Goal: Task Accomplishment & Management: Manage account settings

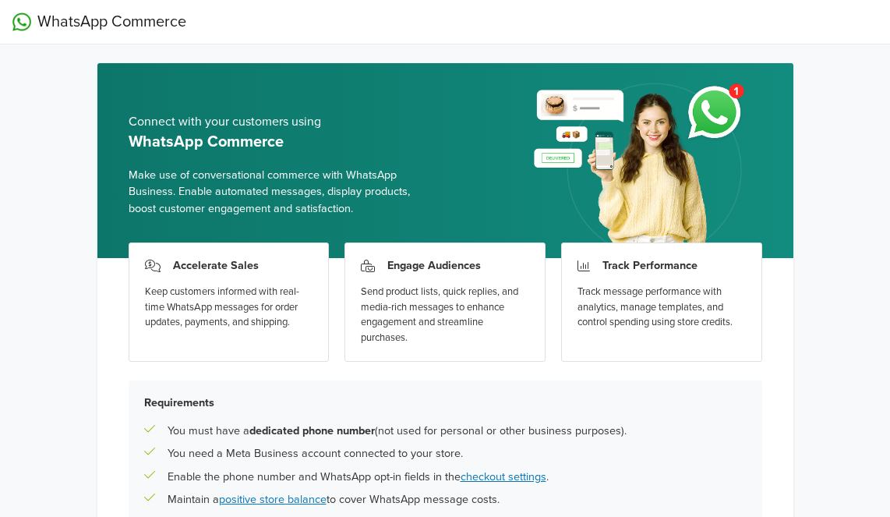
scroll to position [143, 0]
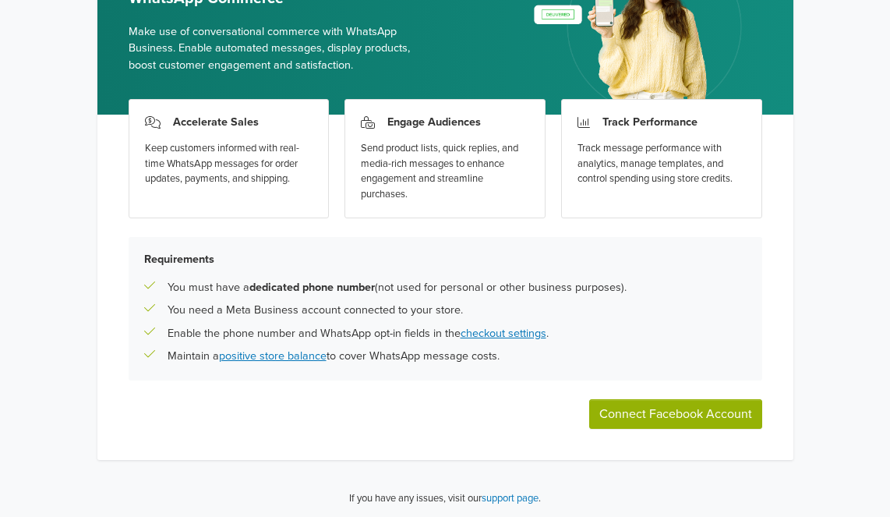
click at [630, 402] on button "Connect Facebook Account" at bounding box center [675, 414] width 173 height 30
click at [686, 405] on button "Connect Facebook Account" at bounding box center [675, 414] width 173 height 30
click at [659, 414] on button "Connect Facebook Account" at bounding box center [675, 414] width 173 height 30
click at [734, 423] on button "Connect Facebook Account" at bounding box center [675, 414] width 173 height 30
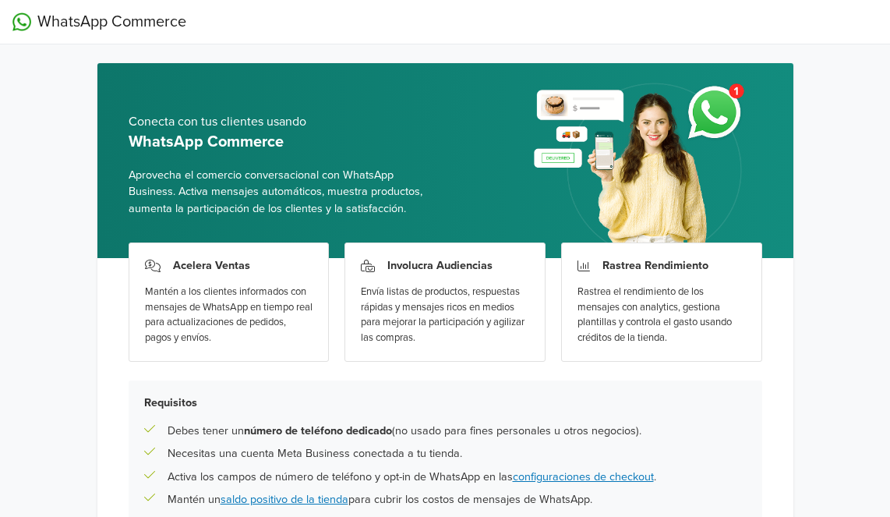
scroll to position [143, 0]
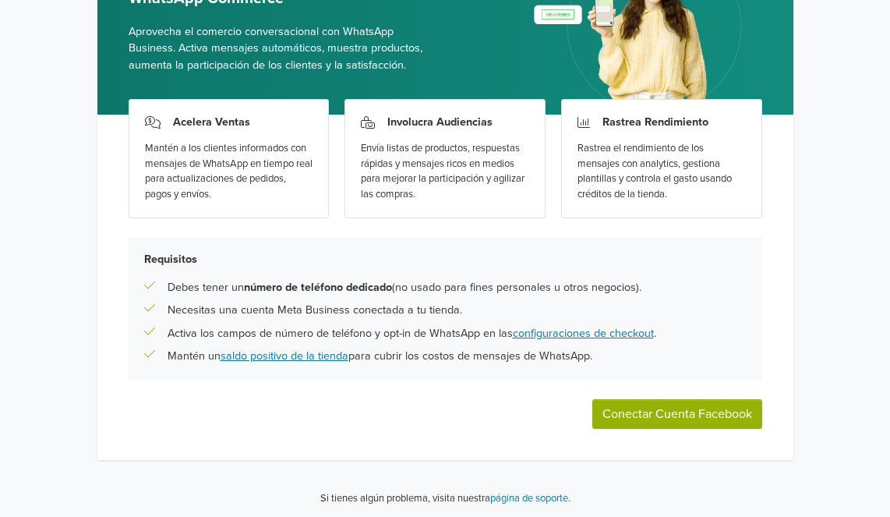
click at [712, 423] on button "Conectar Cuenta Facebook" at bounding box center [678, 414] width 170 height 30
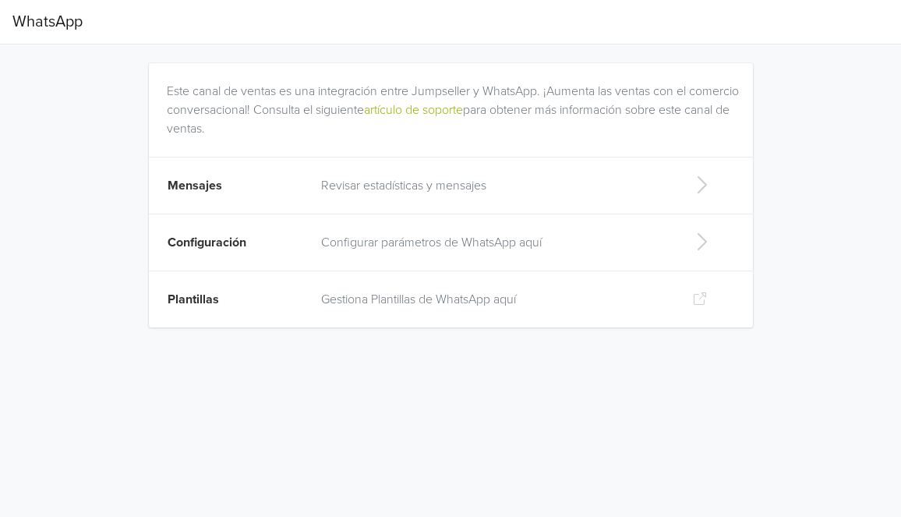
click at [468, 310] on td "Gestiona Plantillas de WhatsApp aquí" at bounding box center [494, 299] width 365 height 57
click at [342, 207] on td "Revisar estadísticas y mensajes" at bounding box center [494, 185] width 365 height 57
click at [363, 246] on p "Configurar parámetros de WhatsApp aquí" at bounding box center [494, 242] width 346 height 19
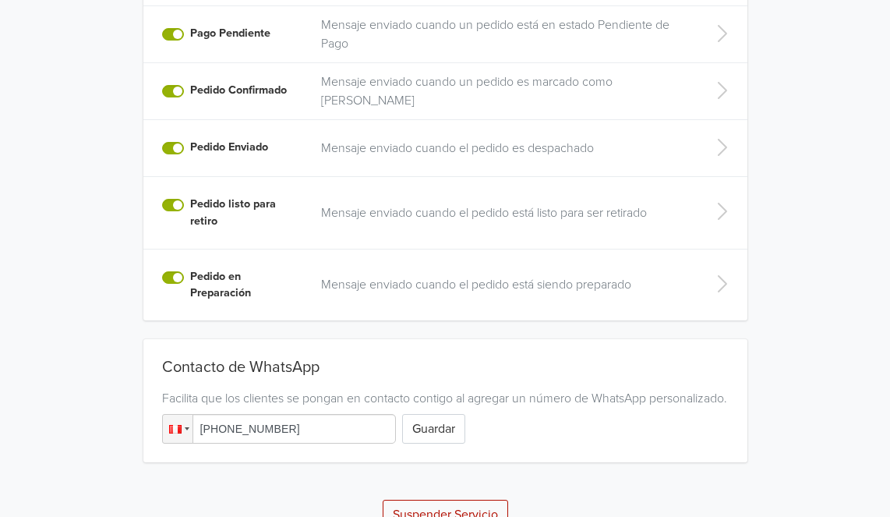
scroll to position [426, 0]
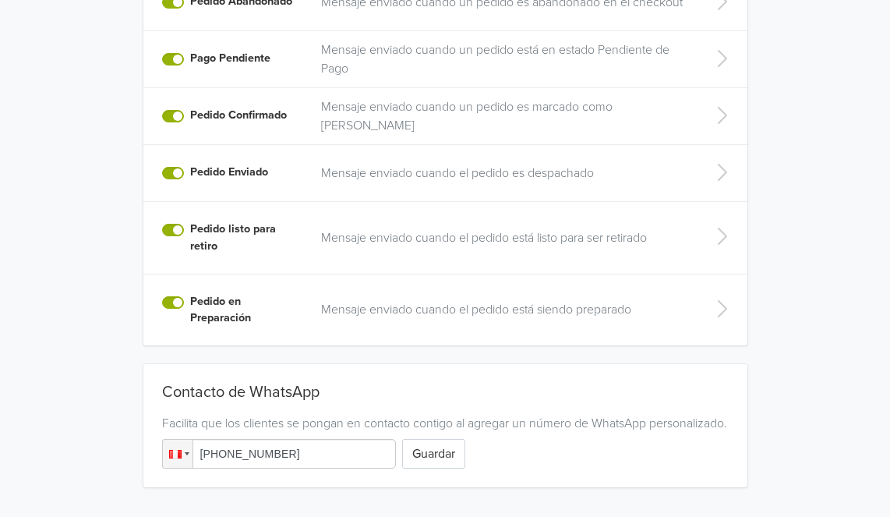
click at [187, 304] on div "Pedido en Preparación" at bounding box center [232, 310] width 140 height 34
click at [190, 302] on label "Pedido en Preparación" at bounding box center [246, 310] width 112 height 34
click at [0, 0] on input "Pedido en Preparación" at bounding box center [0, 0] width 0 height 0
click at [190, 294] on label "Pedido en Preparación" at bounding box center [246, 310] width 112 height 34
click at [0, 0] on input "Pedido en Preparación" at bounding box center [0, 0] width 0 height 0
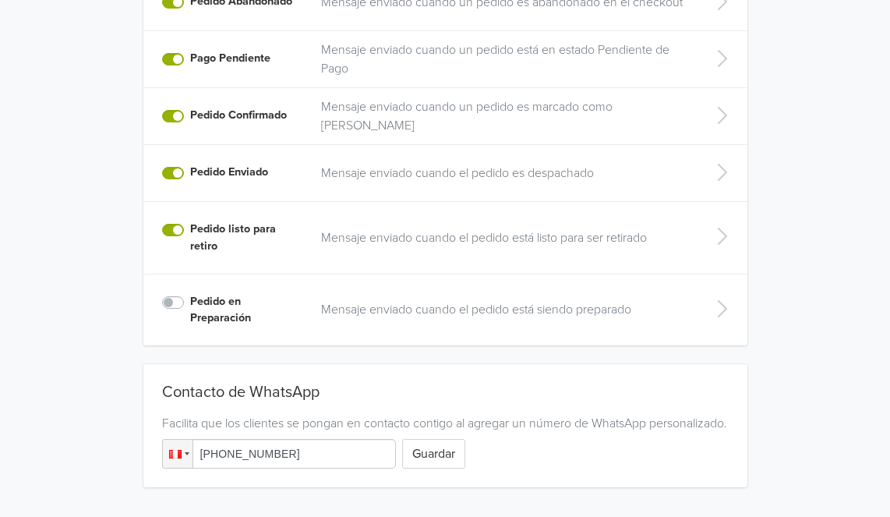
click at [190, 299] on label "Pedido en Preparación" at bounding box center [246, 310] width 112 height 34
click at [0, 0] on input "Pedido en Preparación" at bounding box center [0, 0] width 0 height 0
click at [659, 323] on td "Mensaje enviado cuando el pedido está siendo preparado" at bounding box center [505, 310] width 386 height 72
click at [702, 302] on td at bounding box center [722, 310] width 50 height 72
click at [719, 304] on icon at bounding box center [721, 308] width 31 height 25
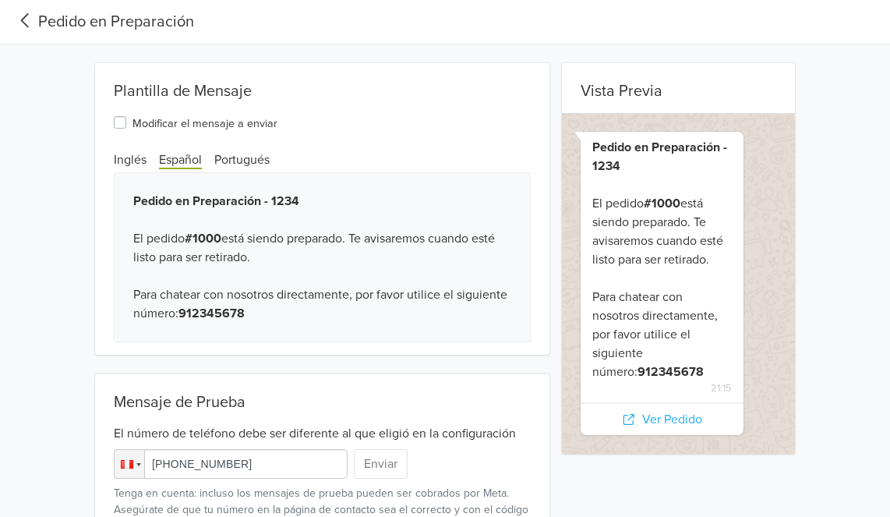
click at [133, 123] on label "Modificar el mensaje a enviar" at bounding box center [205, 122] width 145 height 19
click at [0, 0] on input "Modificar el mensaje a enviar" at bounding box center [0, 0] width 0 height 0
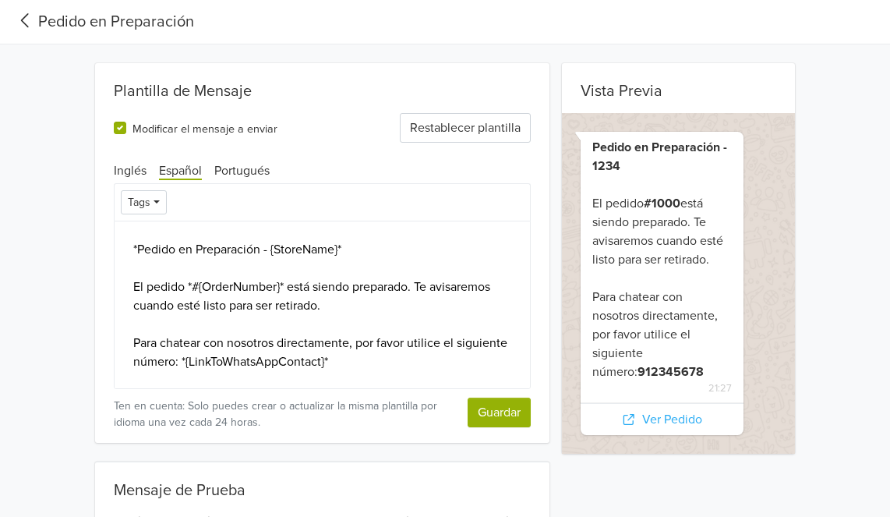
click at [133, 123] on label "Modificar el mensaje a enviar" at bounding box center [205, 128] width 145 height 19
click at [0, 0] on input "Modificar el mensaje a enviar" at bounding box center [0, 0] width 0 height 0
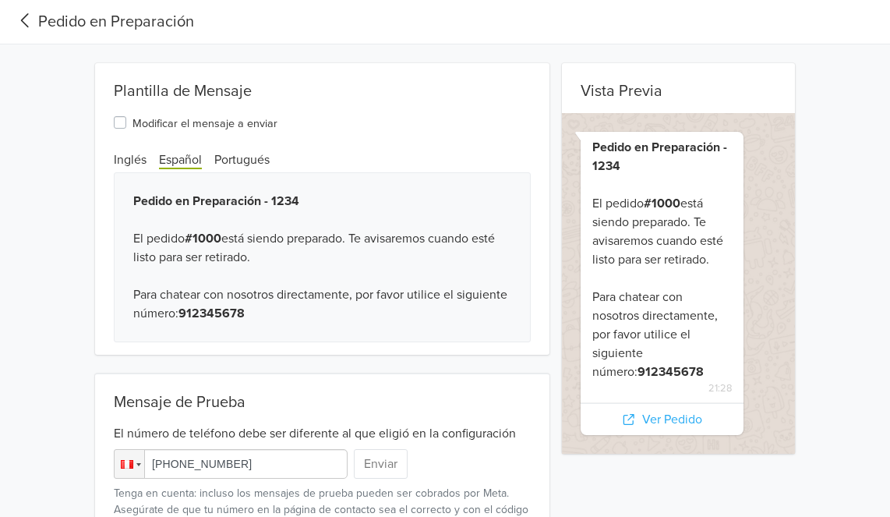
click at [33, 21] on icon at bounding box center [25, 20] width 26 height 21
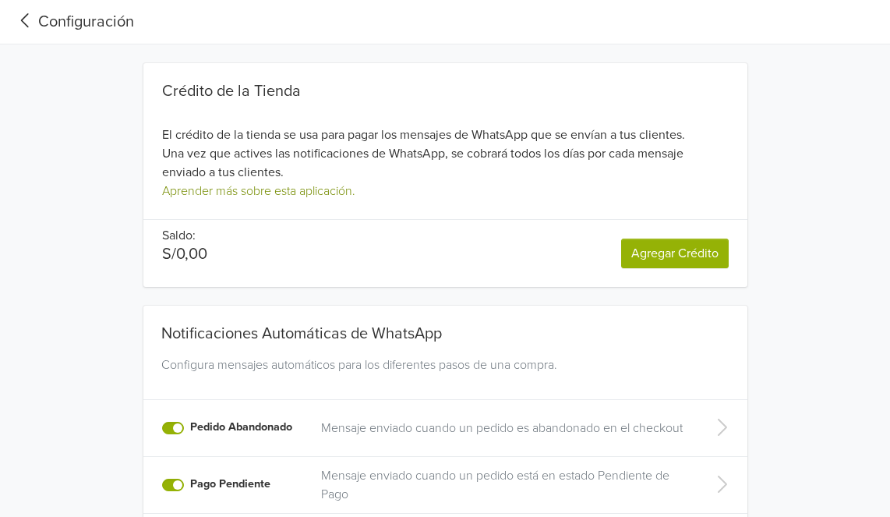
click at [251, 183] on link "Aprender más sobre esta aplicación." at bounding box center [258, 191] width 193 height 16
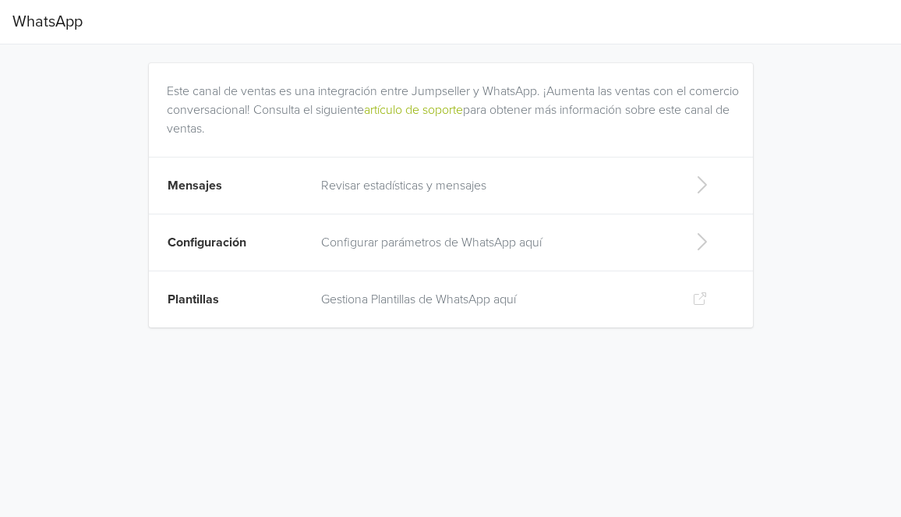
click at [429, 230] on td "Configurar parámetros de WhatsApp aquí" at bounding box center [494, 242] width 365 height 57
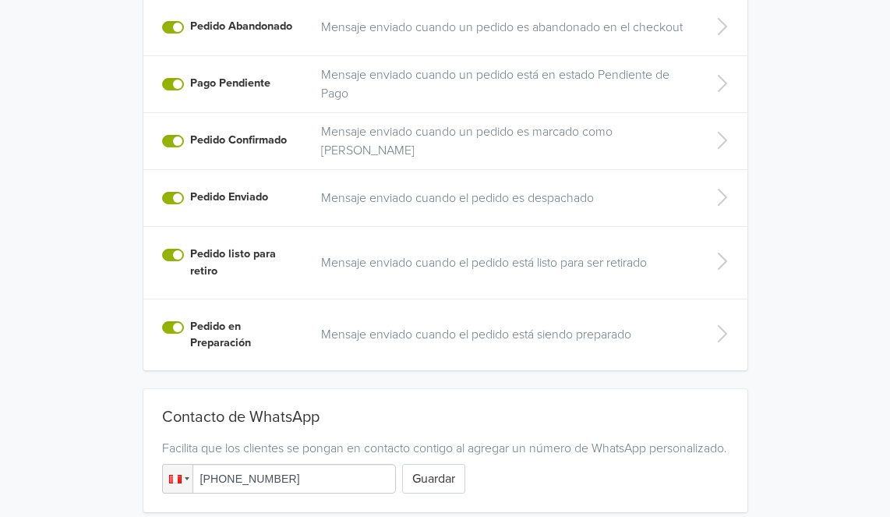
scroll to position [425, 0]
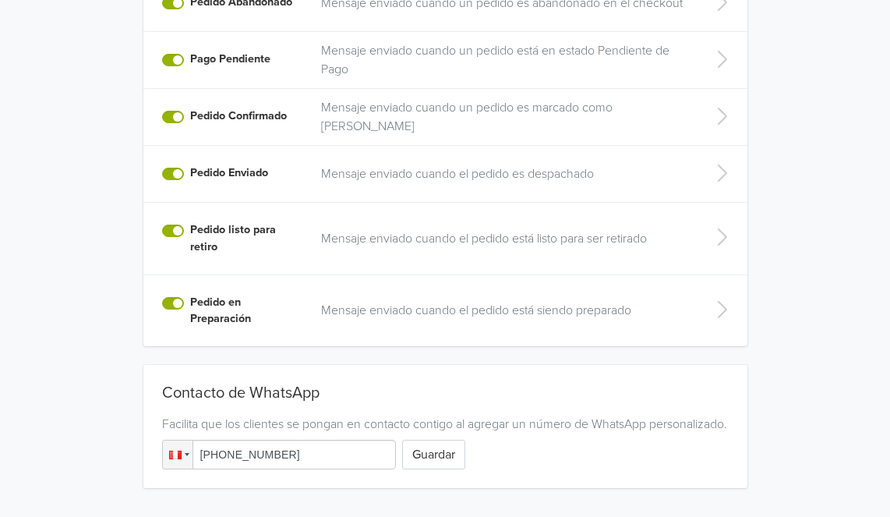
click at [372, 262] on td "Mensaje enviado cuando el pedido está listo para ser retirado" at bounding box center [505, 239] width 386 height 72
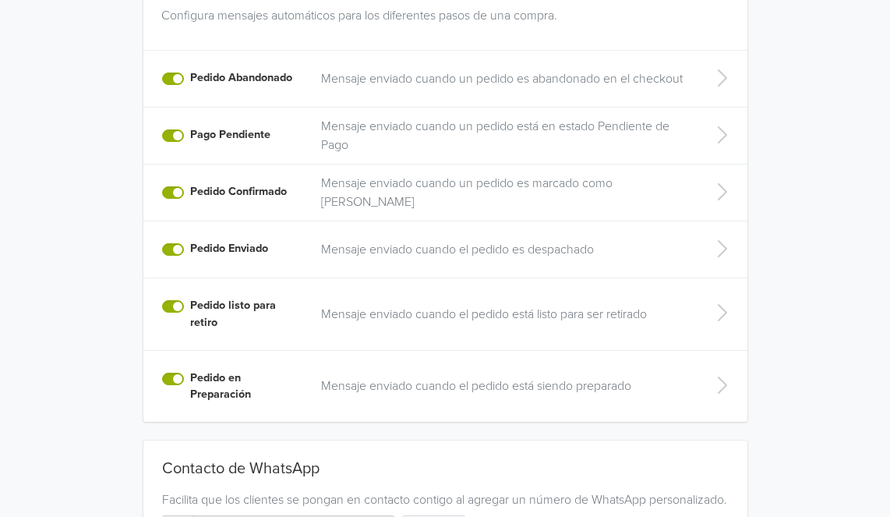
scroll to position [283, 0]
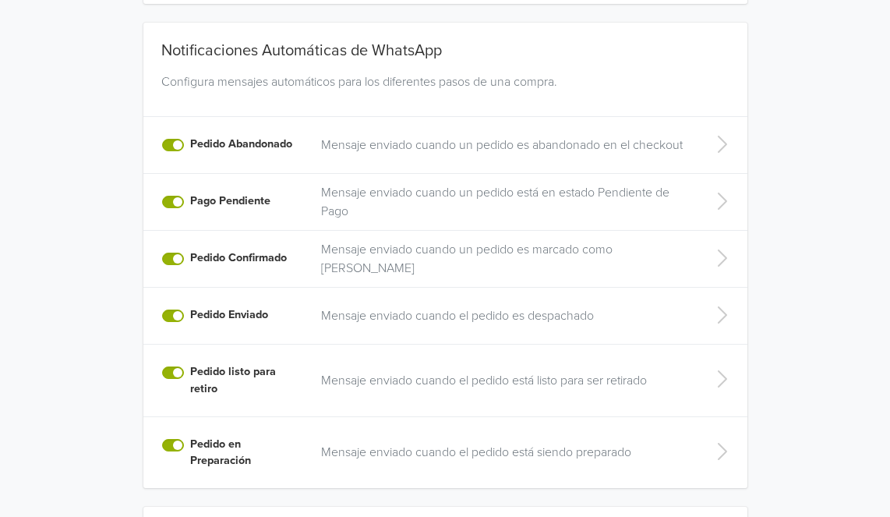
click at [383, 200] on p "Mensaje enviado cuando un pedido está en estado Pendiente de Pago" at bounding box center [504, 201] width 367 height 37
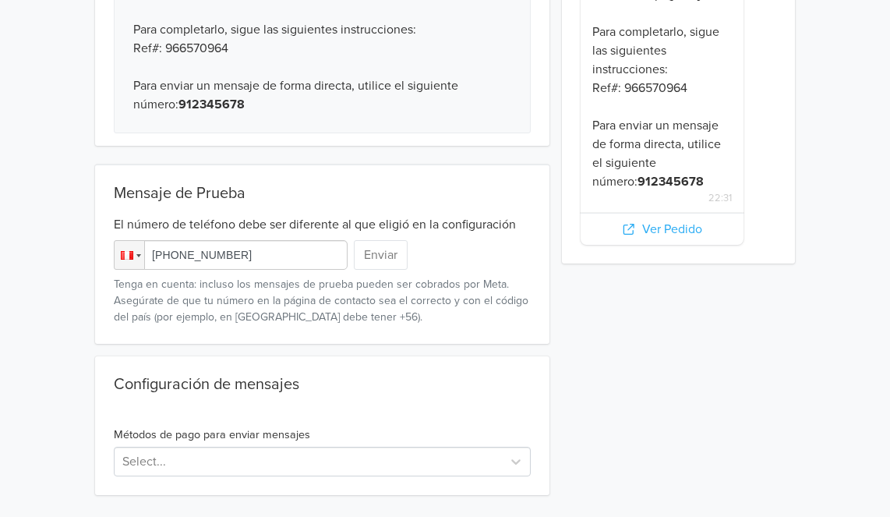
scroll to position [285, 0]
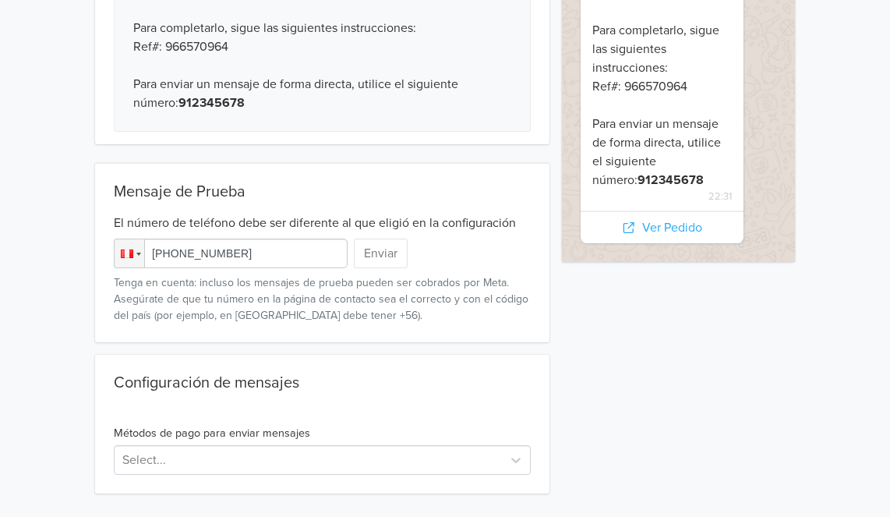
click at [245, 249] on input "[PHONE_NUMBER]" at bounding box center [231, 254] width 234 height 30
drag, startPoint x: 244, startPoint y: 249, endPoint x: 175, endPoint y: 264, distance: 70.4
click at [175, 264] on input "[PHONE_NUMBER]" at bounding box center [231, 254] width 234 height 30
type input "+51 977 745 079"
click at [473, 380] on div "Configuración de mensajes" at bounding box center [322, 385] width 417 height 25
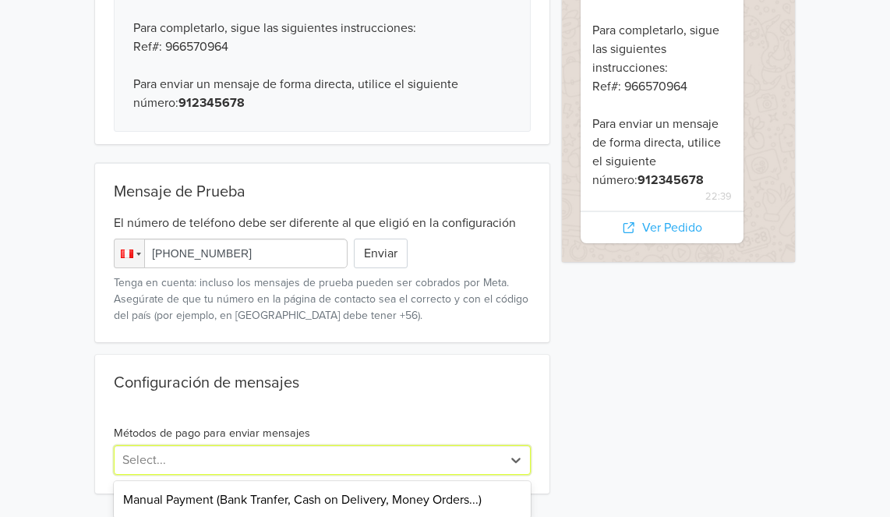
click at [356, 449] on div at bounding box center [308, 460] width 372 height 22
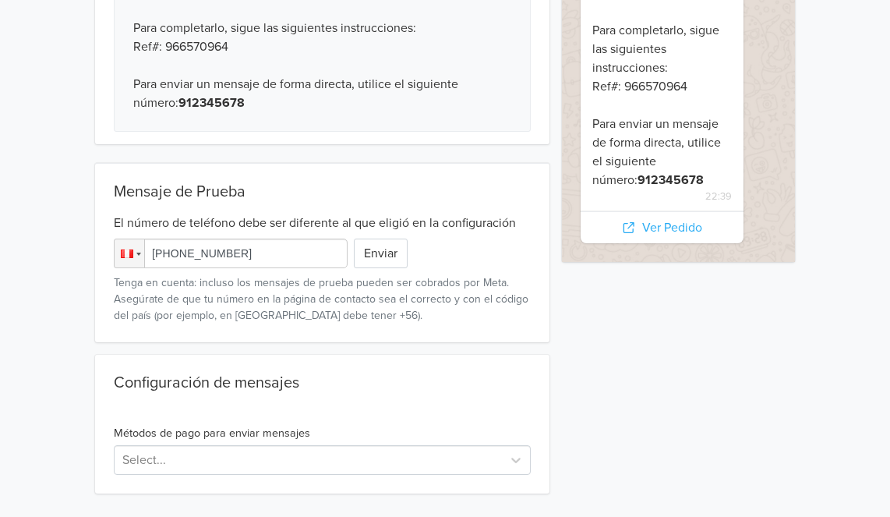
click at [525, 386] on div "Configuración de mensajes" at bounding box center [322, 385] width 417 height 25
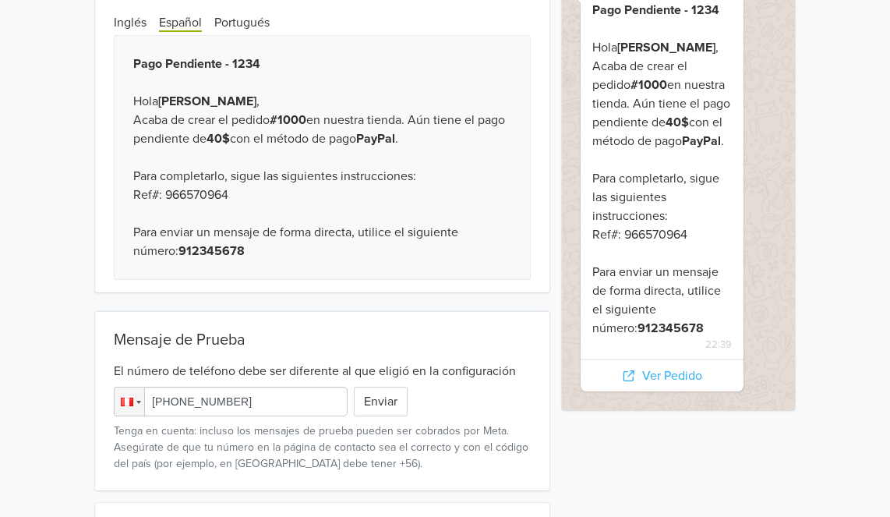
scroll to position [214, 0]
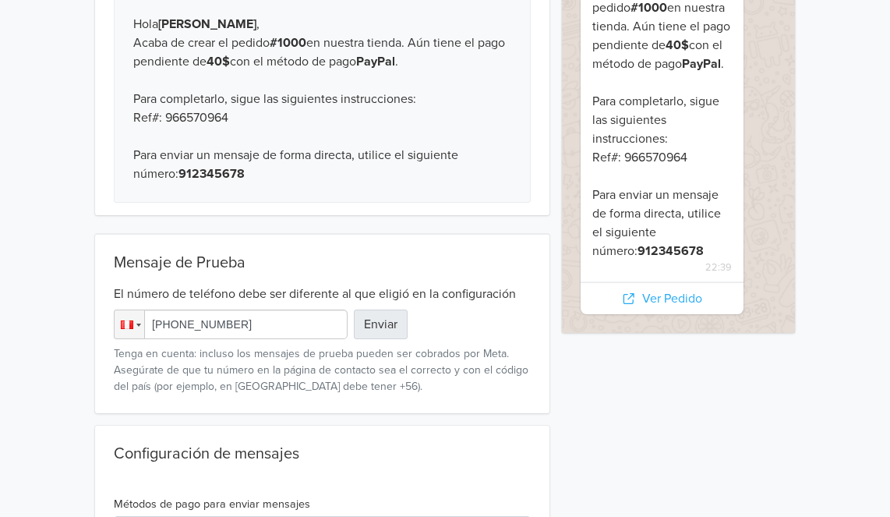
click at [395, 320] on button "Enviar" at bounding box center [381, 325] width 54 height 30
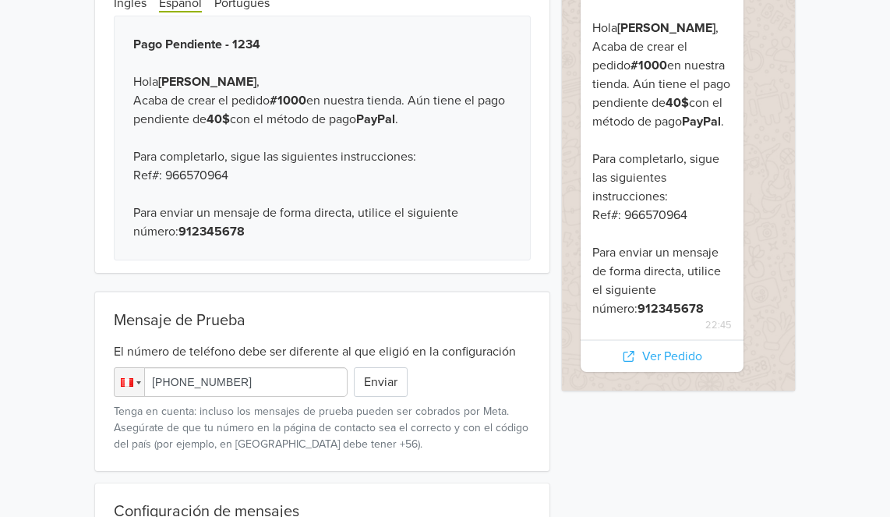
scroll to position [0, 0]
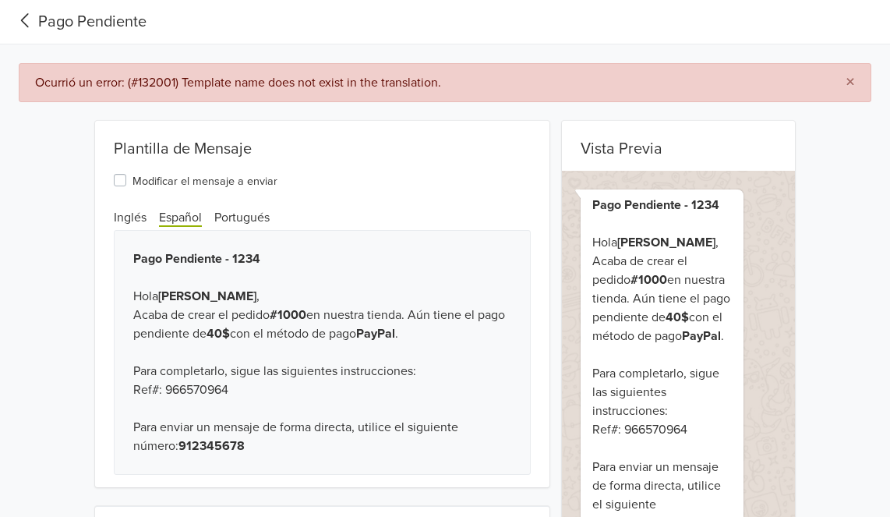
click at [857, 87] on button "×" at bounding box center [850, 82] width 41 height 37
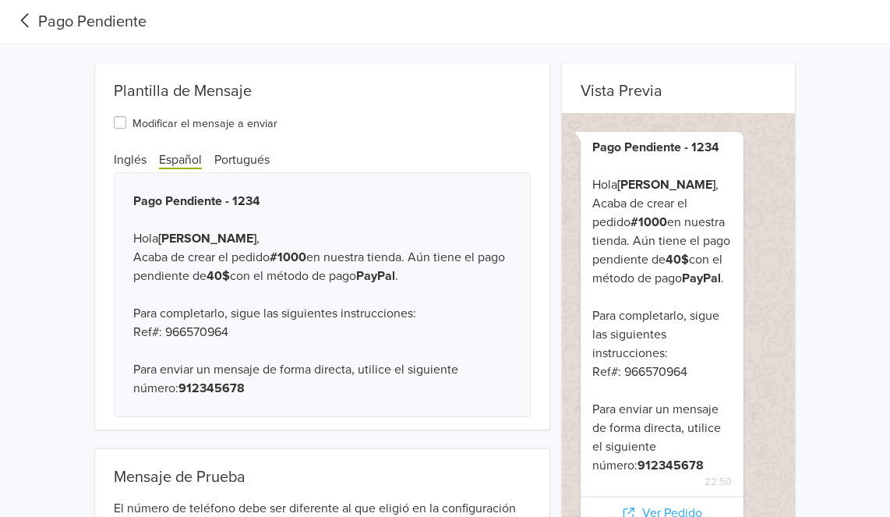
click at [37, 19] on icon at bounding box center [25, 20] width 26 height 21
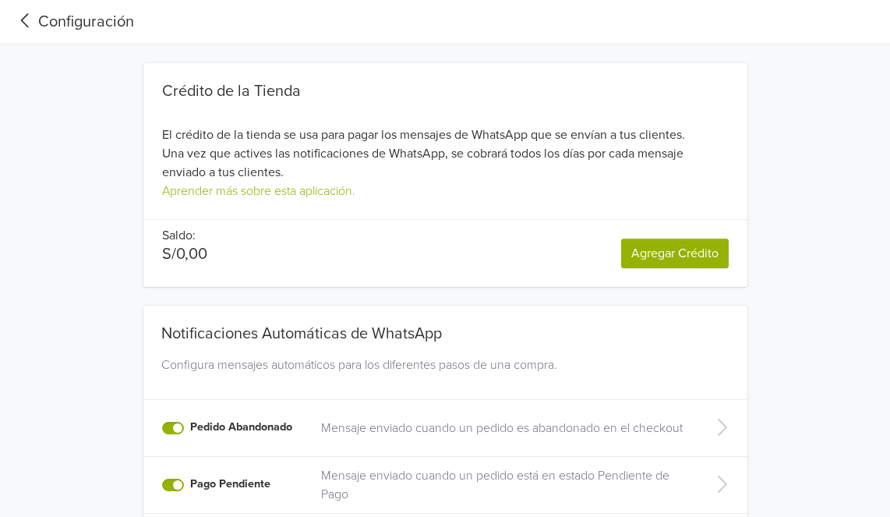
click at [35, 27] on icon at bounding box center [25, 20] width 26 height 21
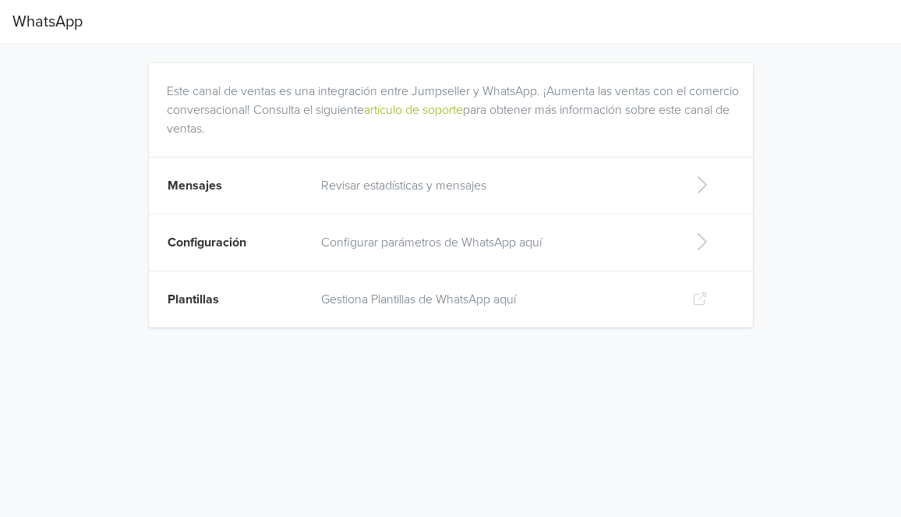
click at [662, 309] on td "Gestiona Plantillas de WhatsApp aquí" at bounding box center [494, 299] width 365 height 57
click at [256, 300] on td "Plantillas" at bounding box center [230, 299] width 163 height 57
click at [366, 186] on p "Revisar estadísticas y mensajes" at bounding box center [494, 185] width 346 height 19
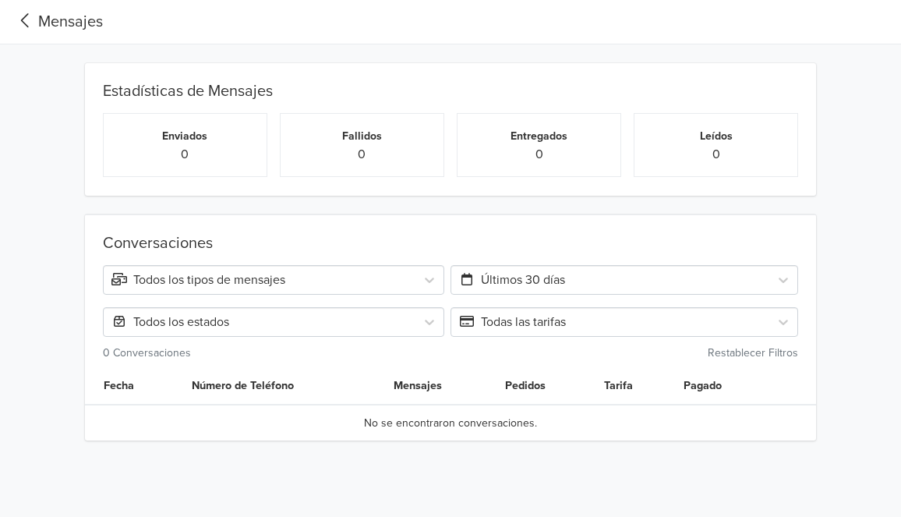
click at [30, 30] on icon at bounding box center [25, 20] width 26 height 21
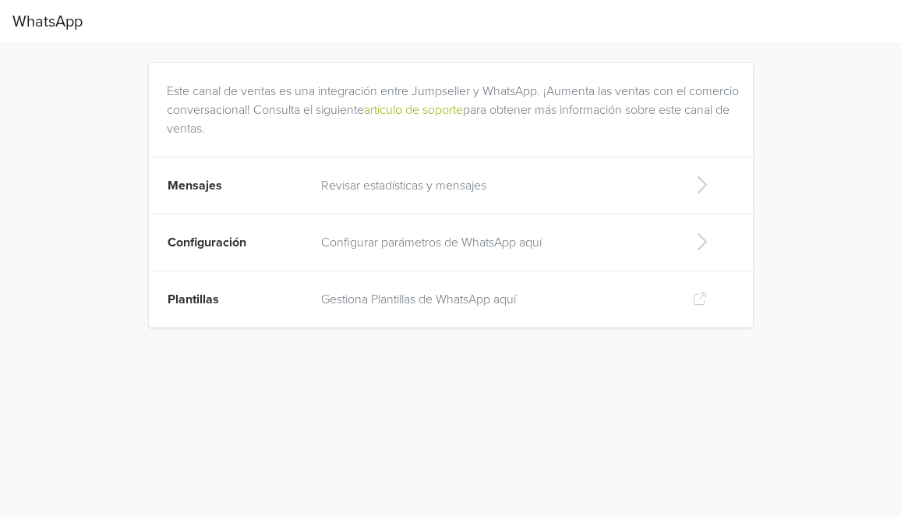
click at [386, 242] on p "Configurar parámetros de WhatsApp aquí" at bounding box center [494, 242] width 346 height 19
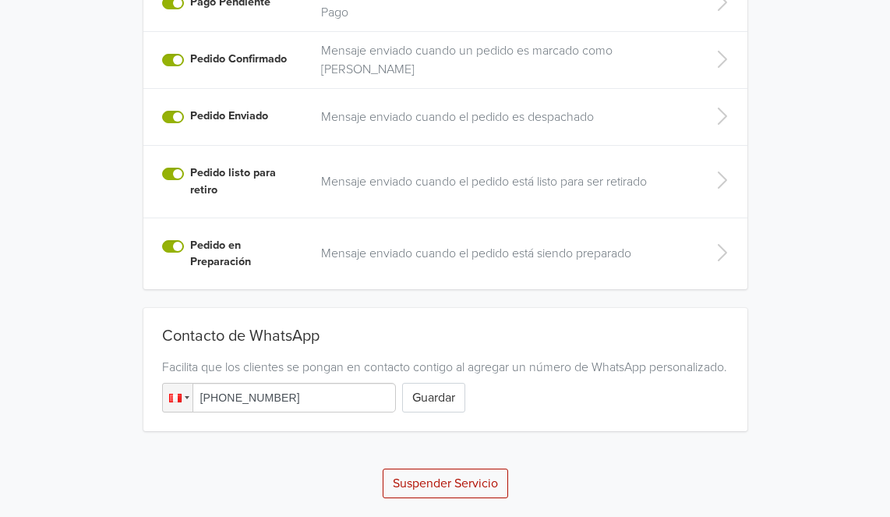
scroll to position [497, 0]
click at [478, 482] on button "Suspender Servicio" at bounding box center [446, 484] width 126 height 30
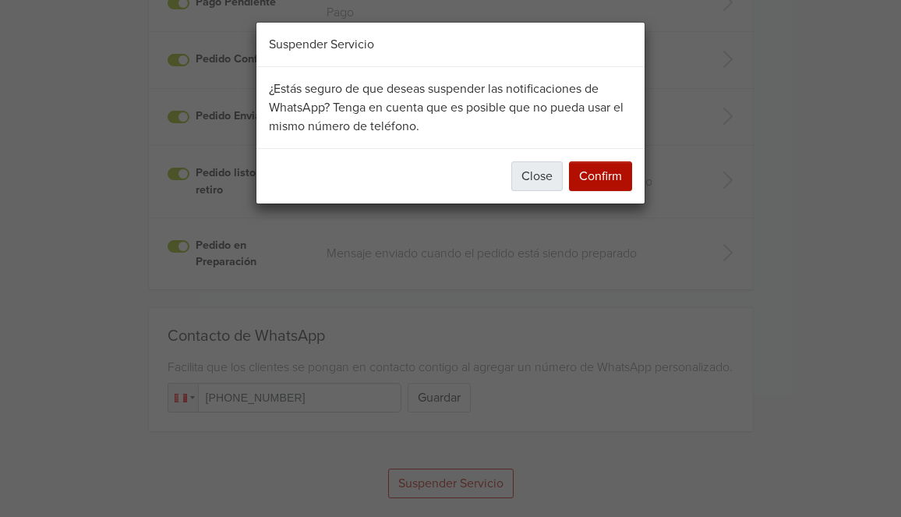
click at [518, 170] on button "Close" at bounding box center [536, 176] width 51 height 30
